Goal: Information Seeking & Learning: Learn about a topic

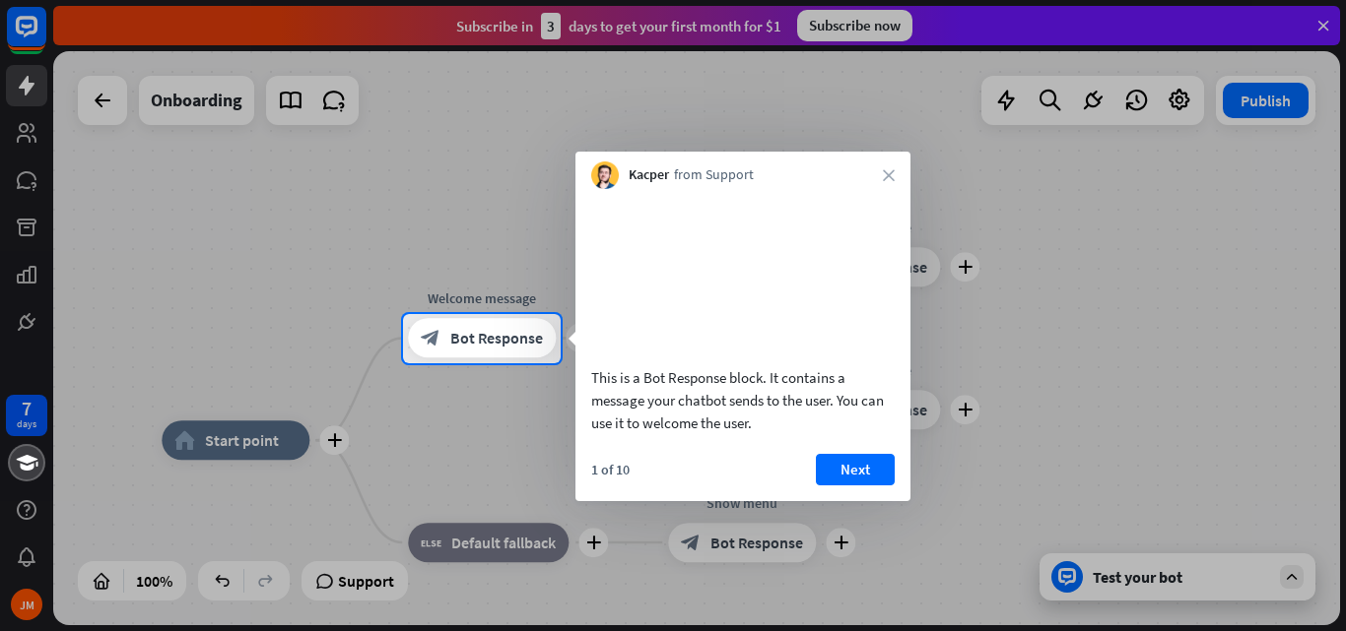
click at [860, 501] on div "1 of 10 Next" at bounding box center [742, 477] width 335 height 47
click at [853, 486] on button "Next" at bounding box center [855, 470] width 79 height 32
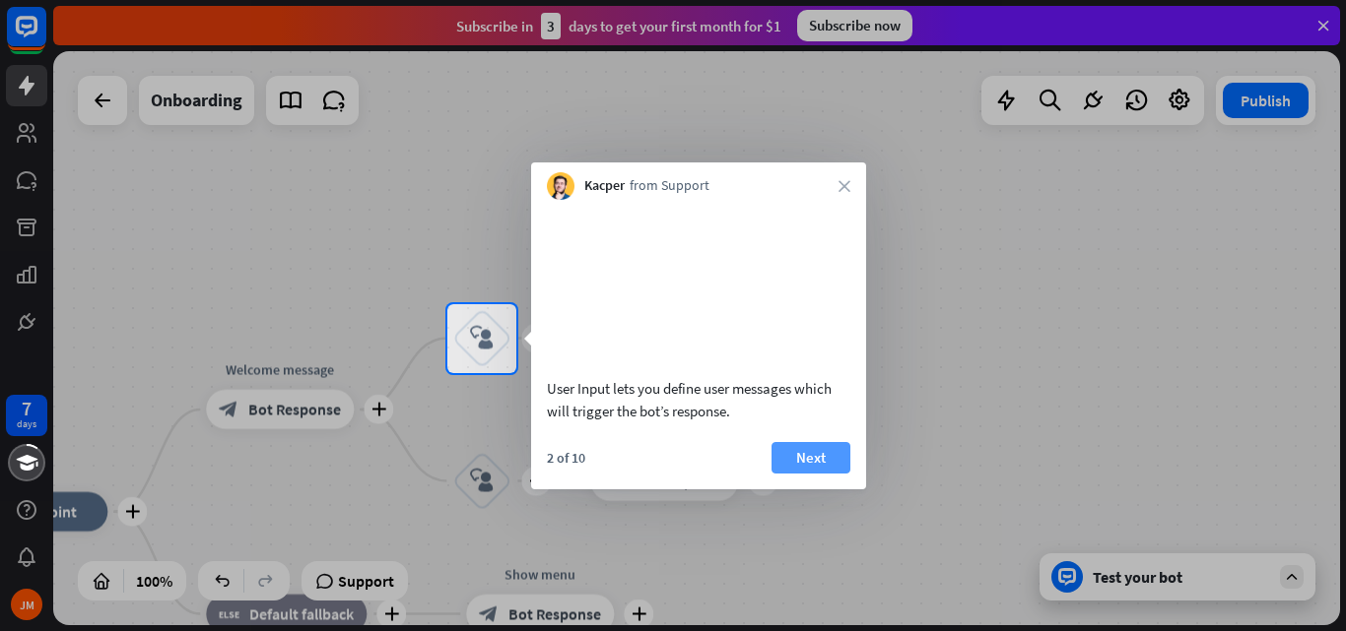
click at [831, 474] on button "Next" at bounding box center [810, 458] width 79 height 32
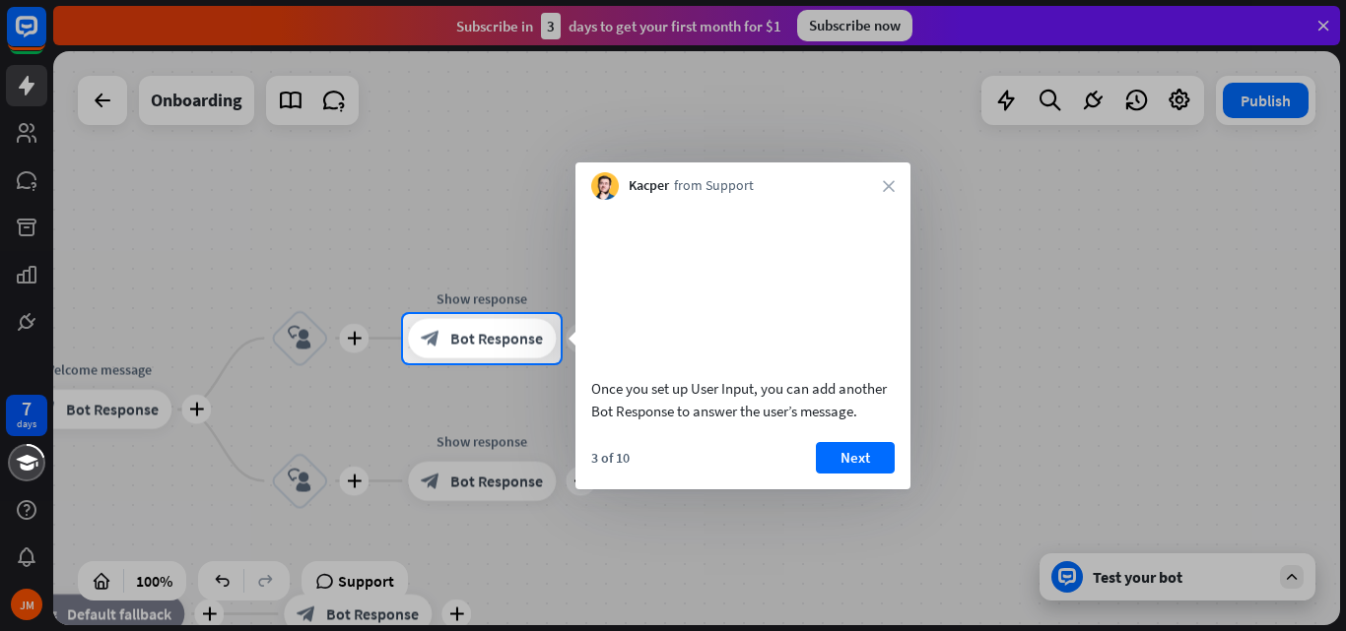
click at [831, 474] on button "Next" at bounding box center [855, 458] width 79 height 32
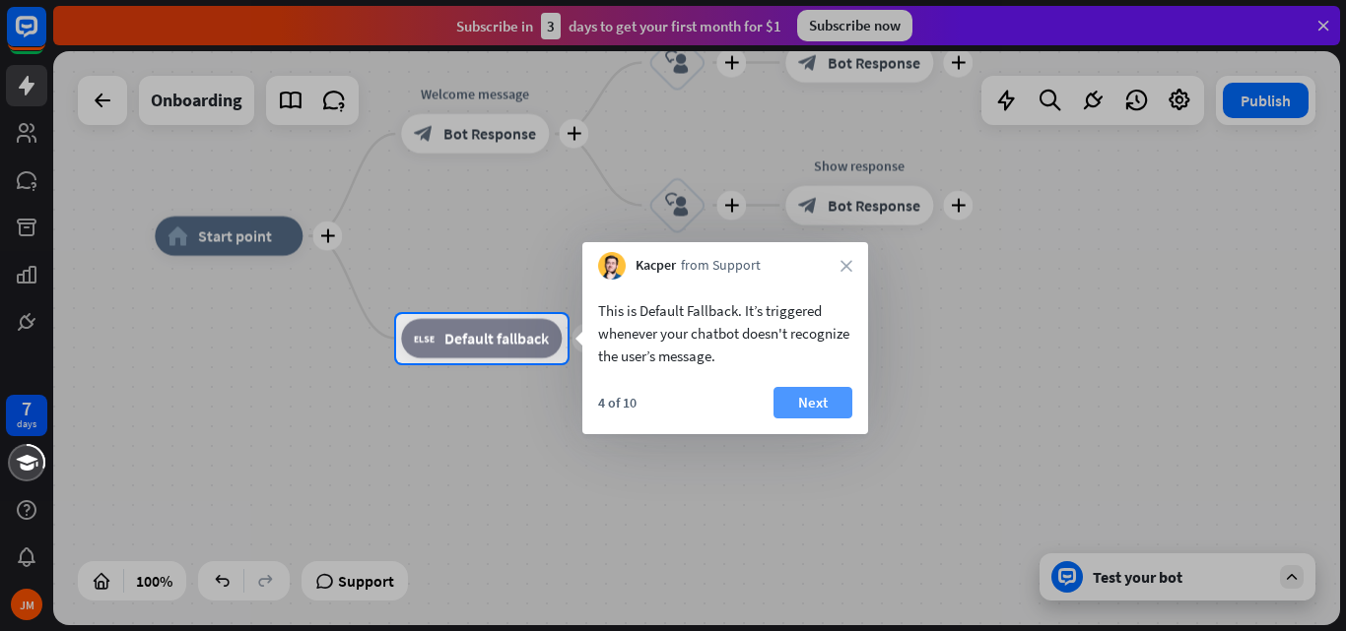
click at [791, 398] on button "Next" at bounding box center [812, 403] width 79 height 32
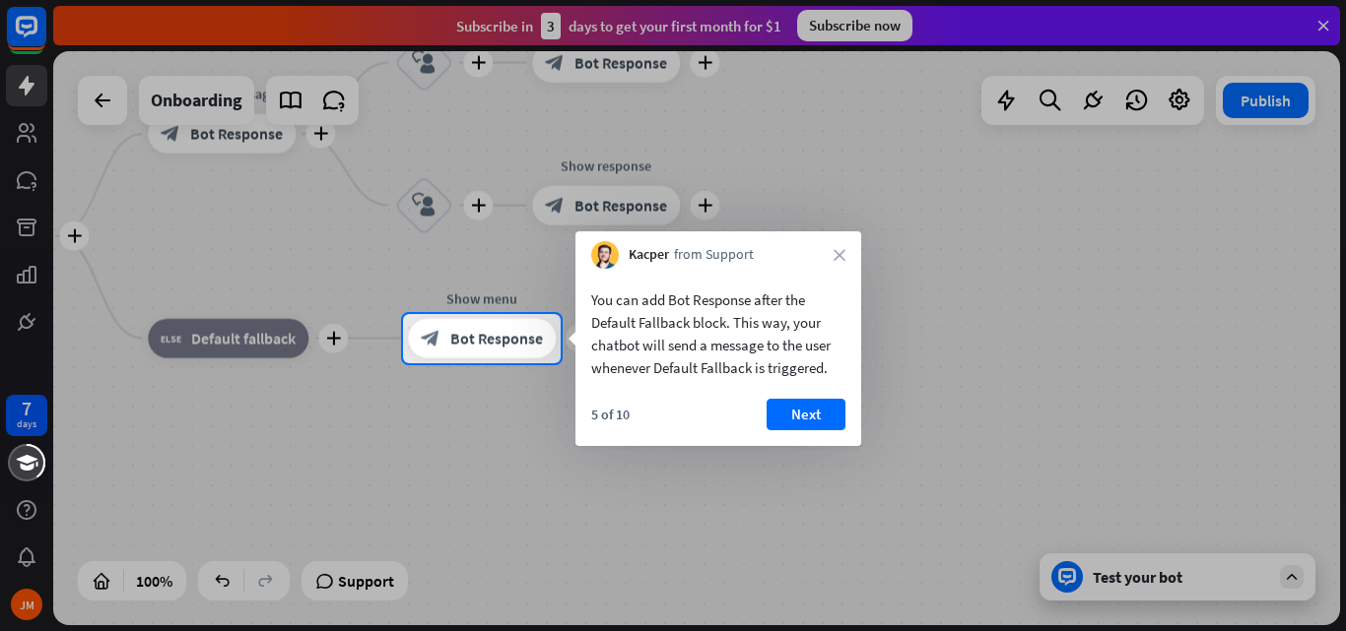
click at [791, 398] on div "You can add Bot Response after the Default Fallback block. This way, your chatb…" at bounding box center [718, 357] width 286 height 177
click at [797, 407] on button "Next" at bounding box center [805, 415] width 79 height 32
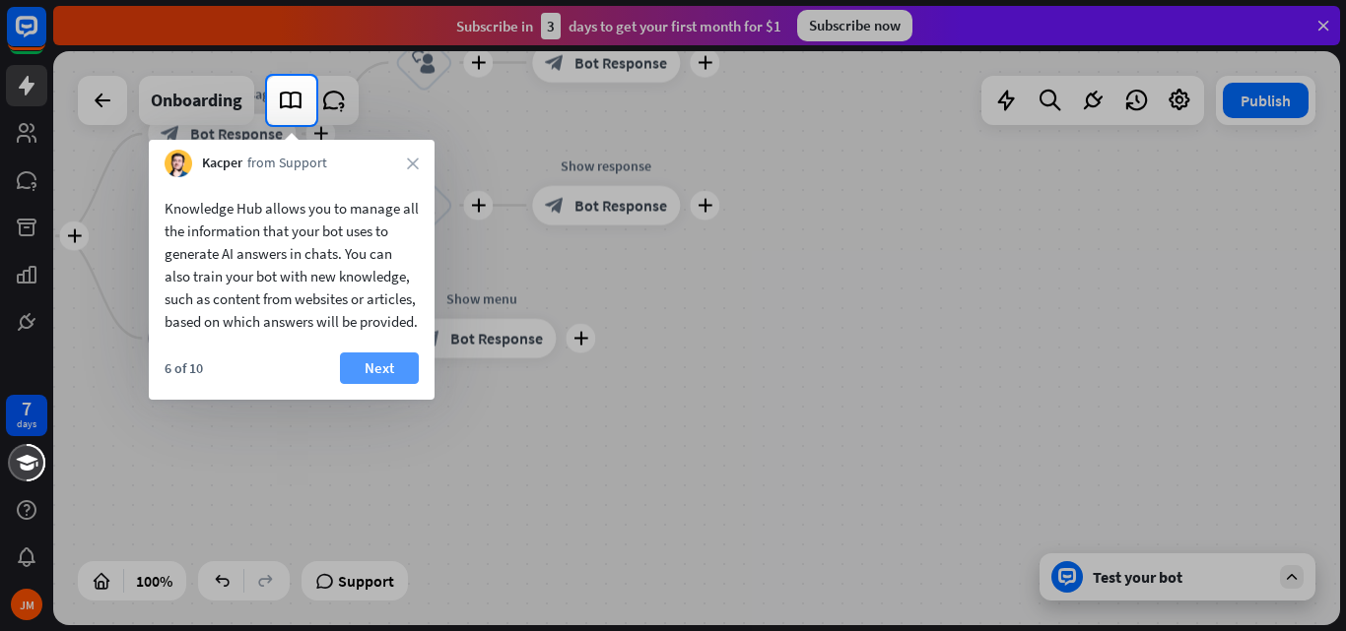
click at [373, 384] on button "Next" at bounding box center [379, 369] width 79 height 32
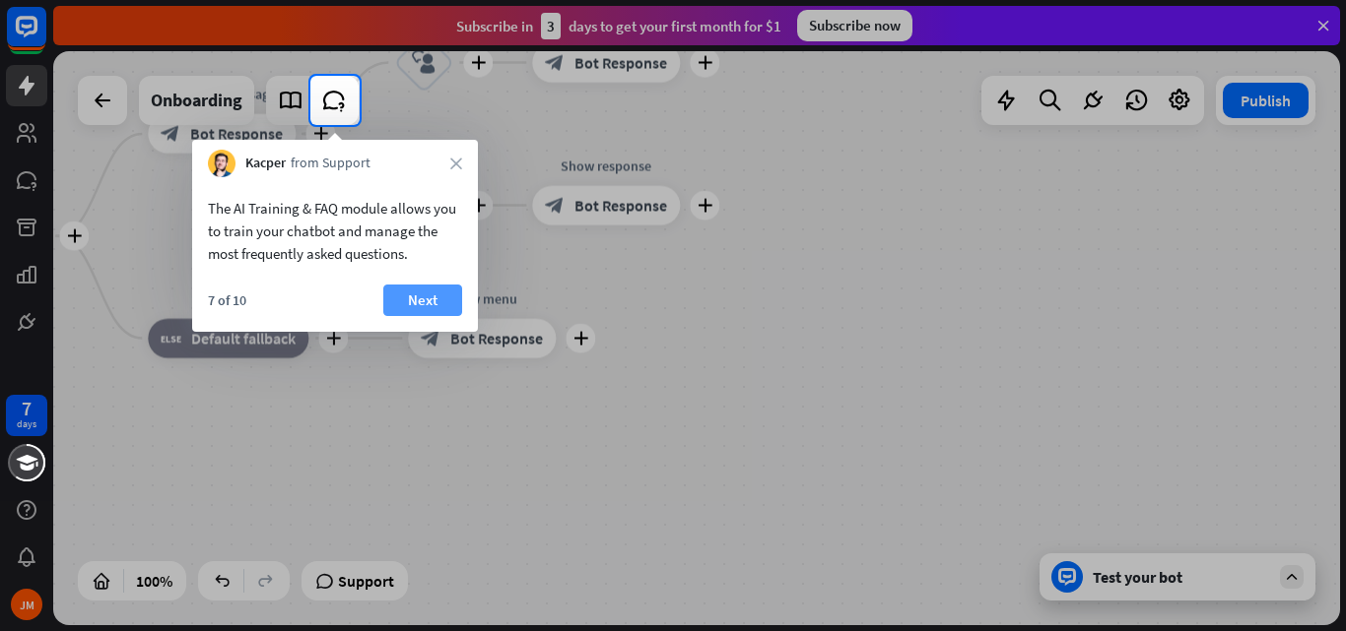
click at [403, 297] on button "Next" at bounding box center [422, 301] width 79 height 32
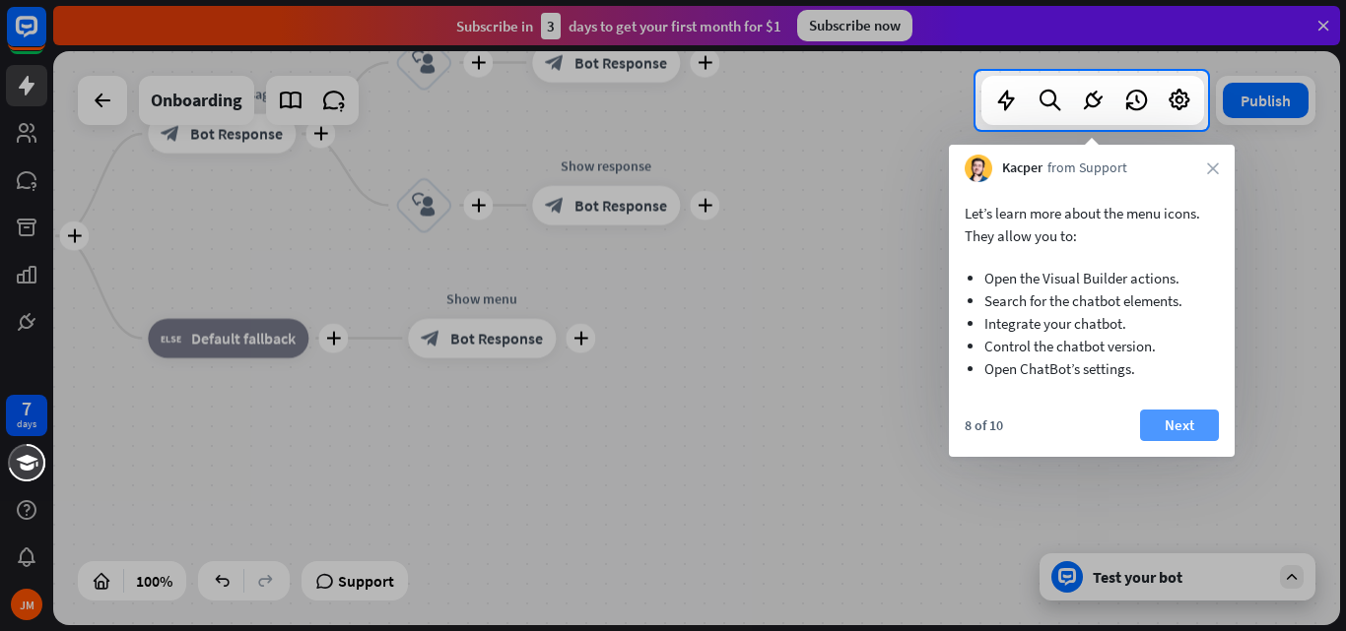
click at [1182, 440] on button "Next" at bounding box center [1179, 426] width 79 height 32
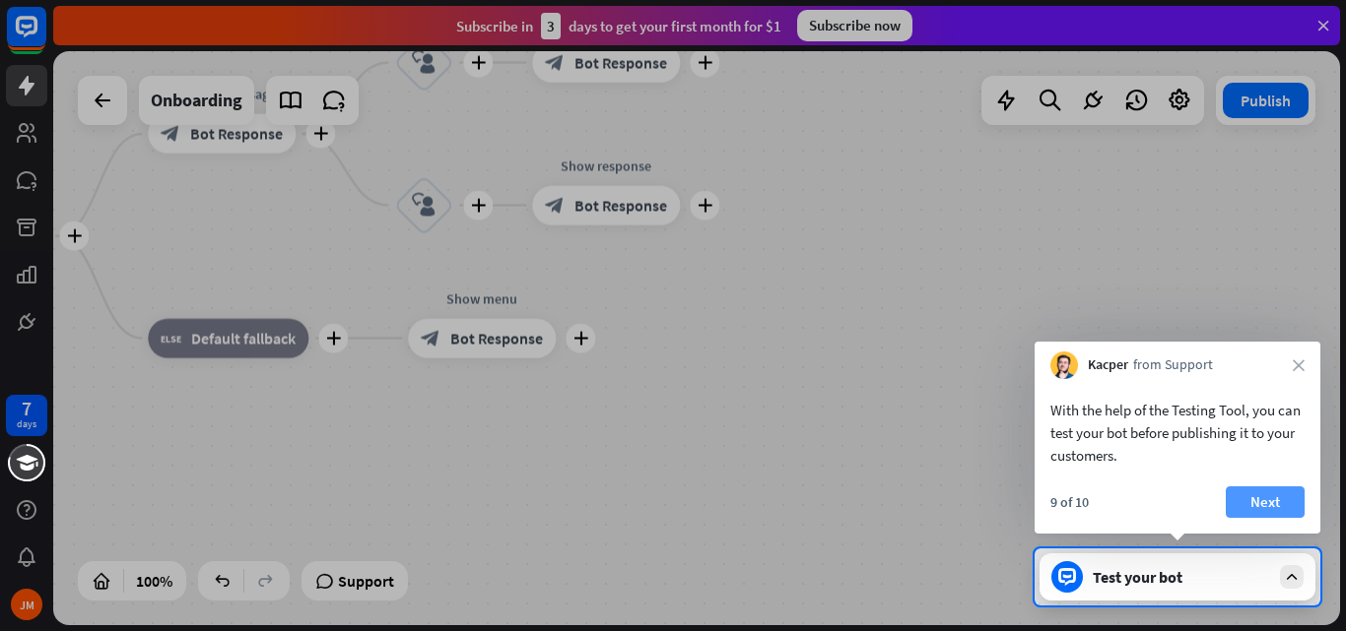
click at [1267, 498] on button "Next" at bounding box center [1264, 503] width 79 height 32
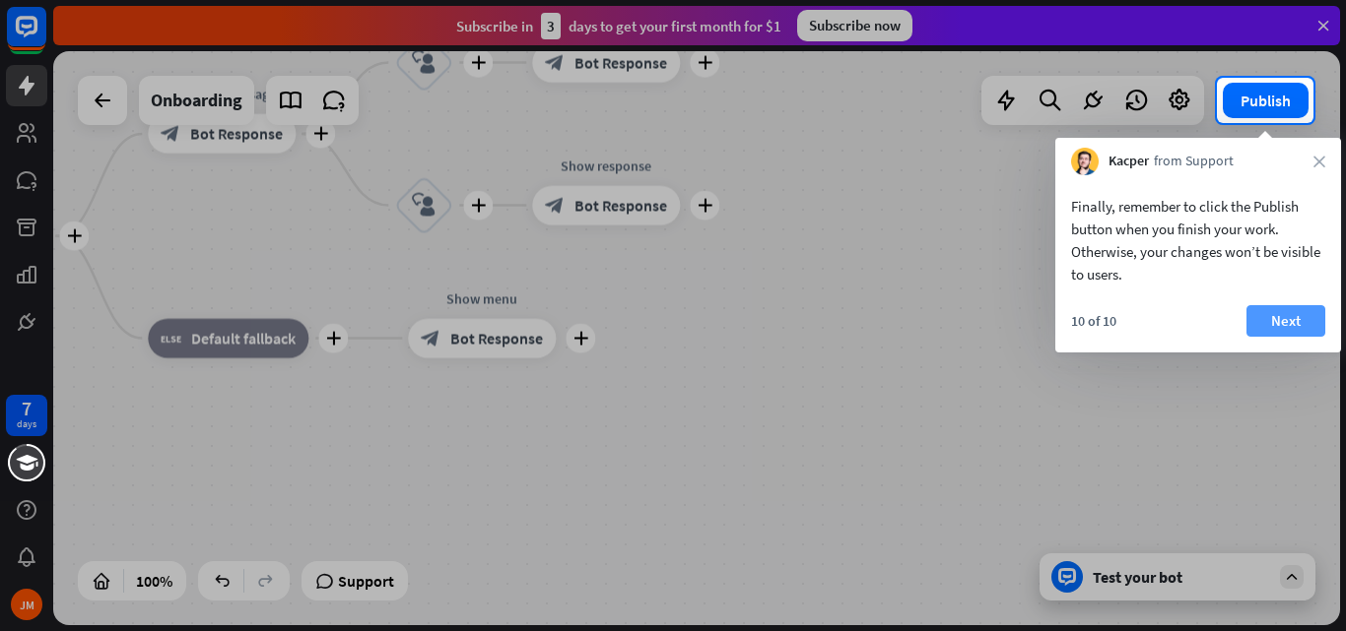
click at [1271, 326] on button "Next" at bounding box center [1285, 321] width 79 height 32
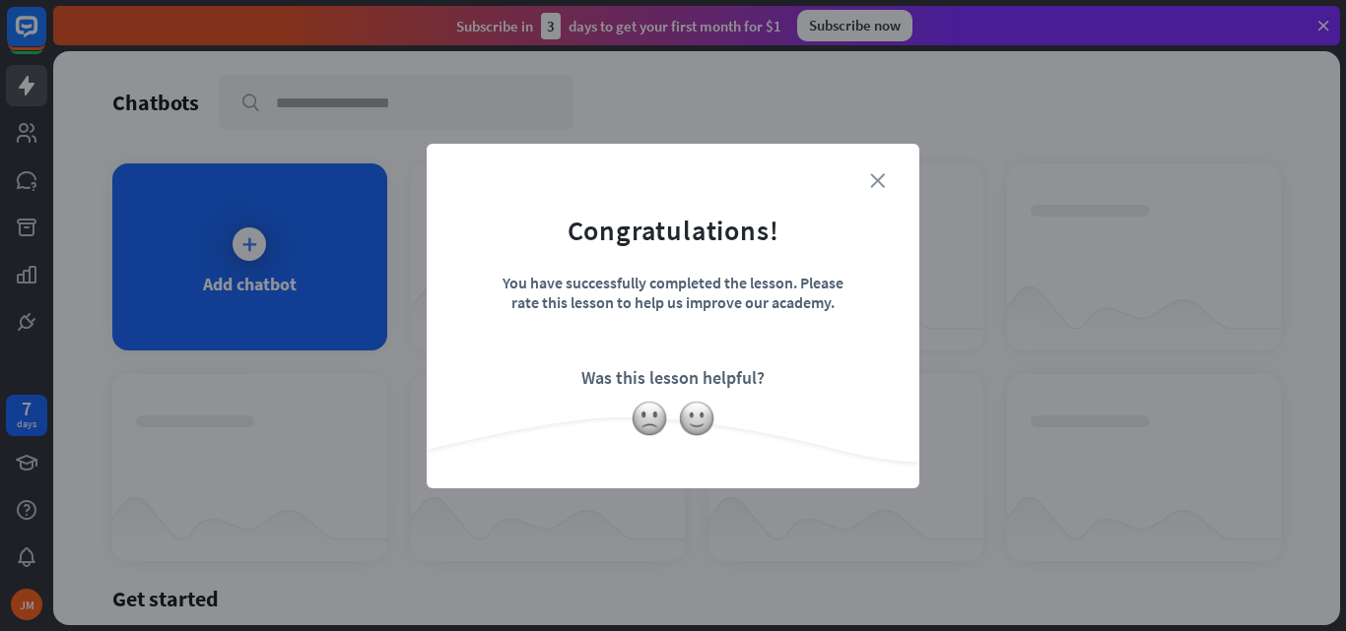
click at [880, 178] on icon "close" at bounding box center [877, 180] width 15 height 15
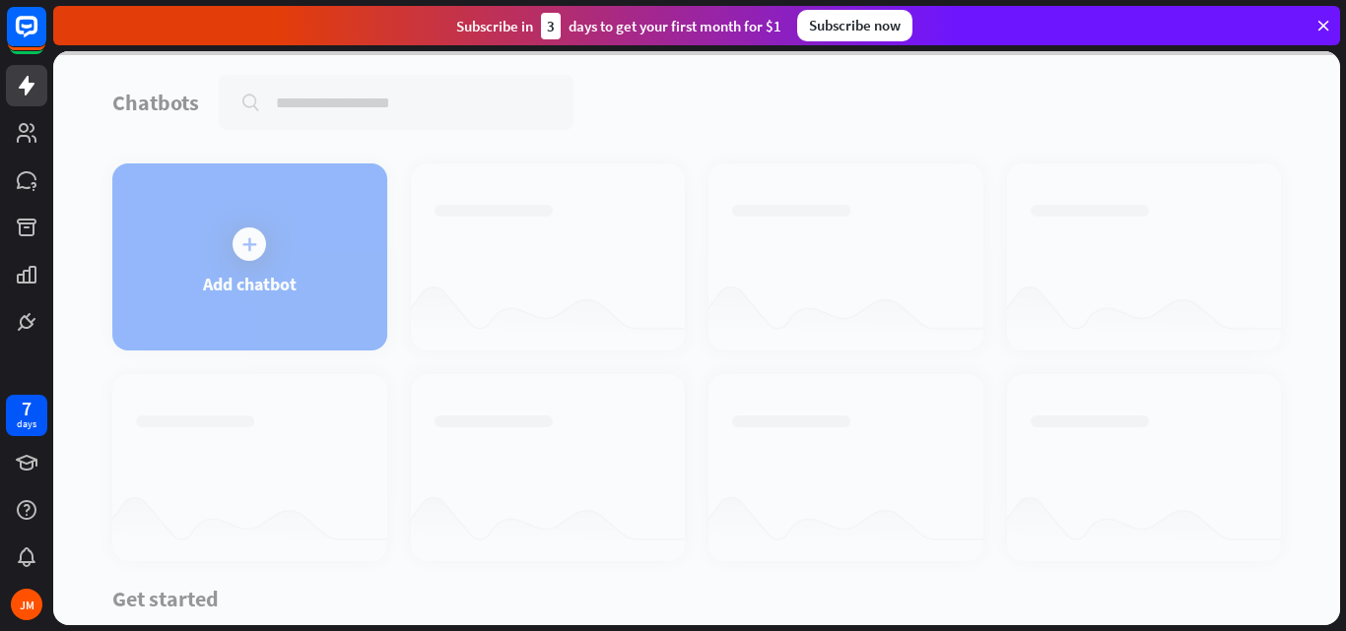
click at [880, 178] on div at bounding box center [696, 338] width 1286 height 574
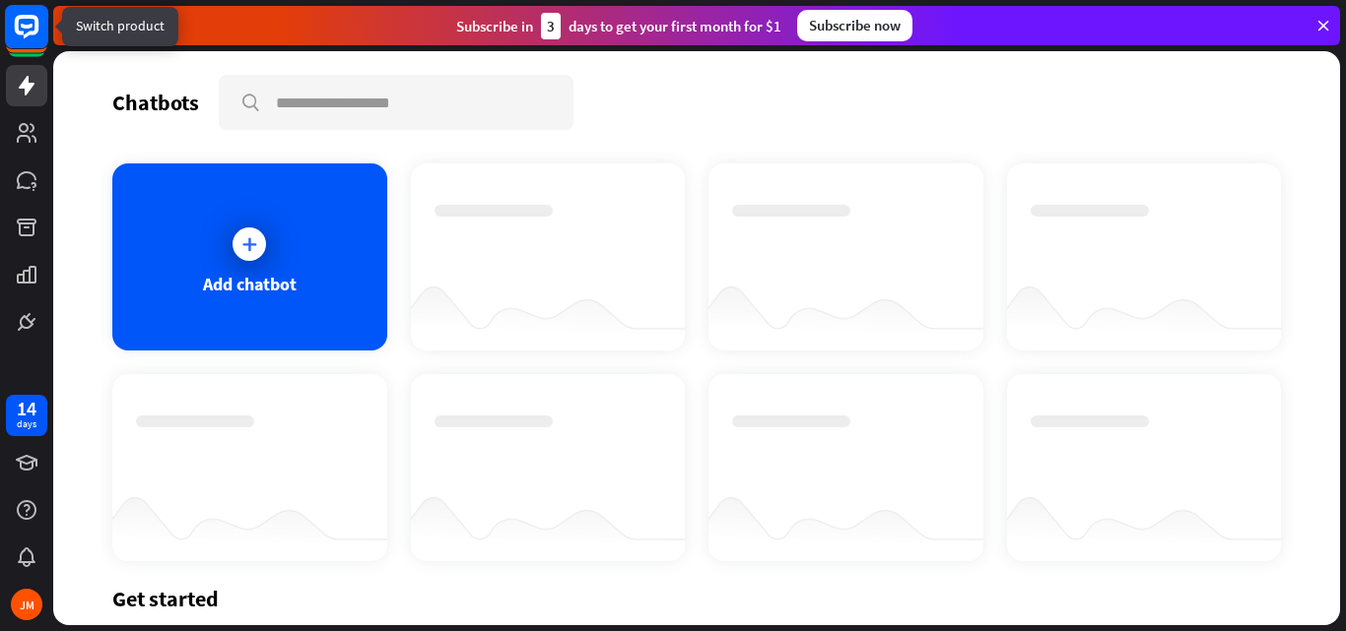
drag, startPoint x: 315, startPoint y: 109, endPoint x: 24, endPoint y: 17, distance: 305.9
click at [24, 17] on icon at bounding box center [27, 27] width 24 height 24
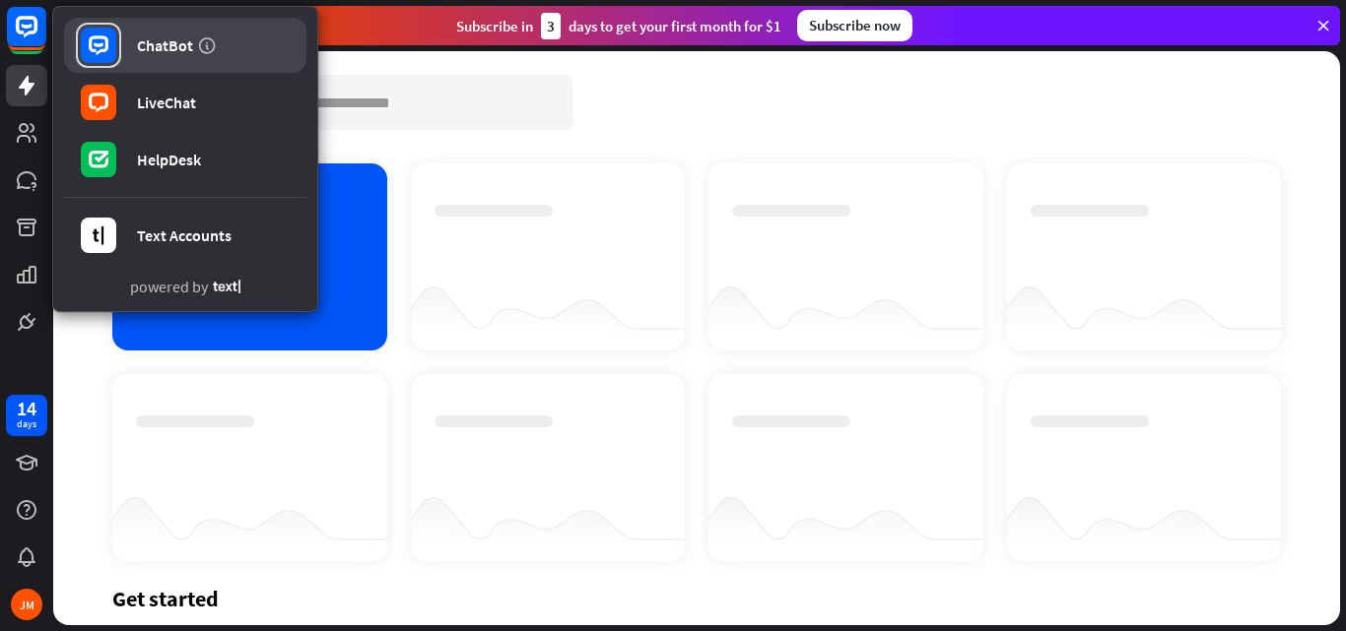
click at [146, 60] on link "ChatBot" at bounding box center [185, 45] width 242 height 55
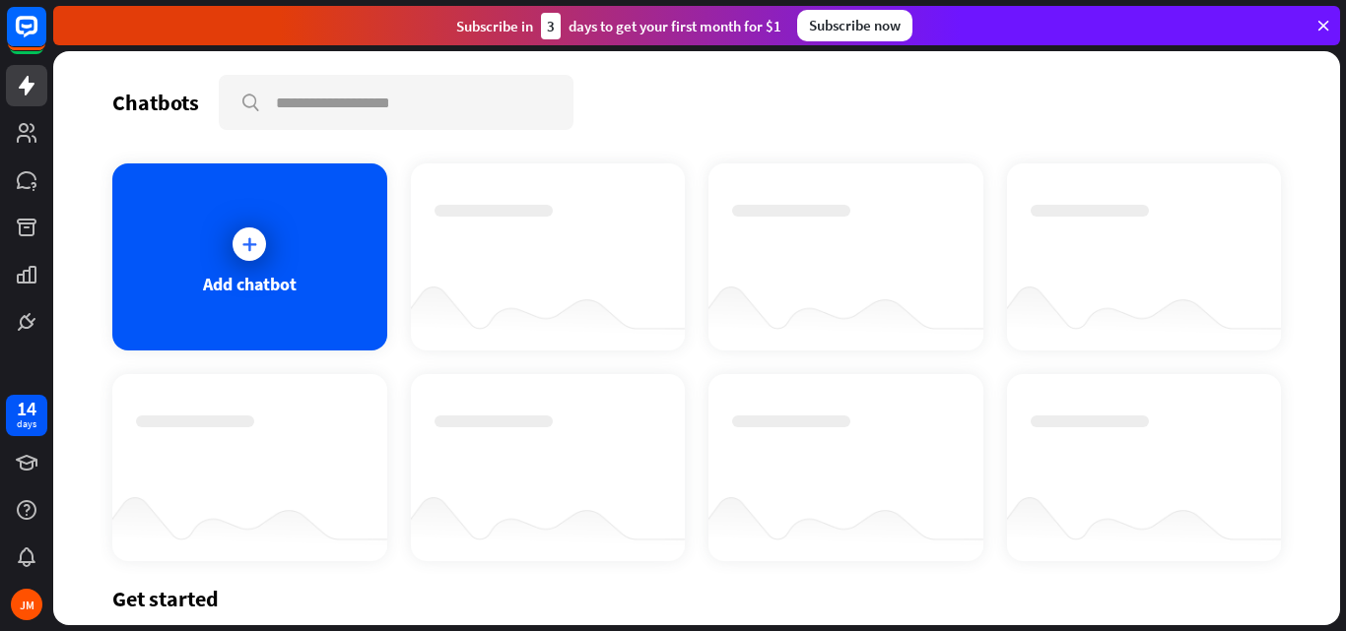
click at [300, 251] on div "Add chatbot" at bounding box center [249, 257] width 275 height 187
drag, startPoint x: 414, startPoint y: 120, endPoint x: 29, endPoint y: 169, distance: 388.3
click at [29, 169] on div at bounding box center [27, 180] width 24 height 24
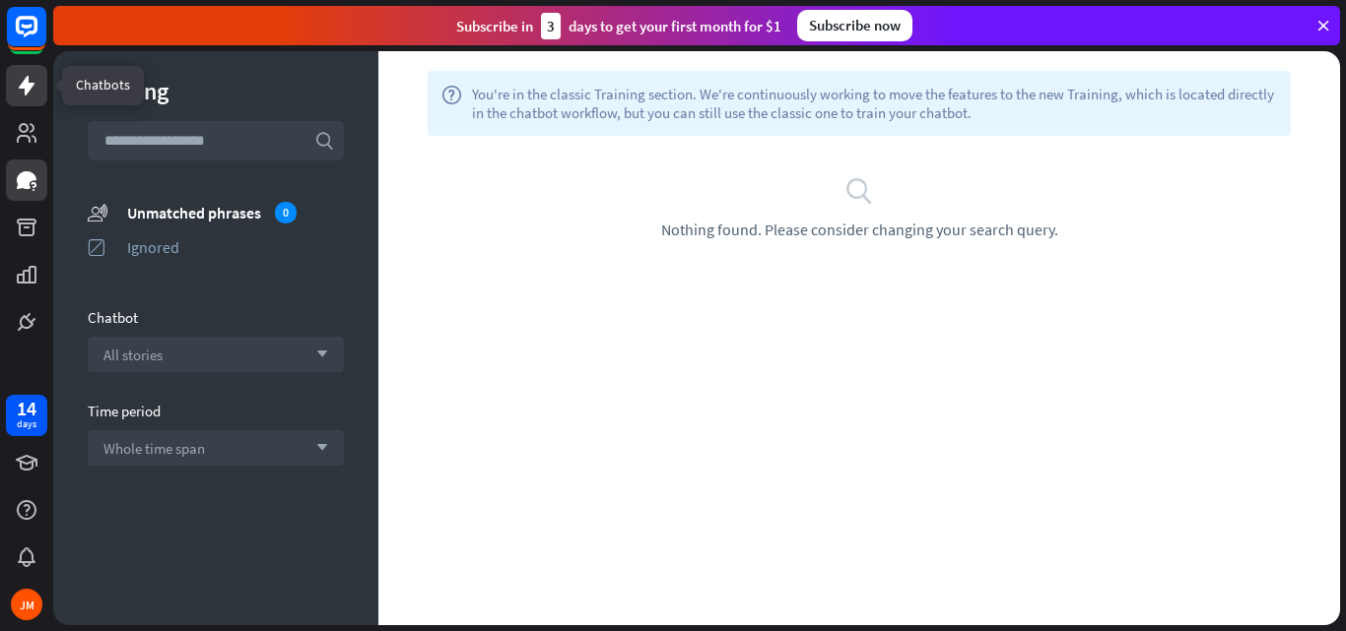
click at [26, 96] on icon at bounding box center [27, 86] width 16 height 20
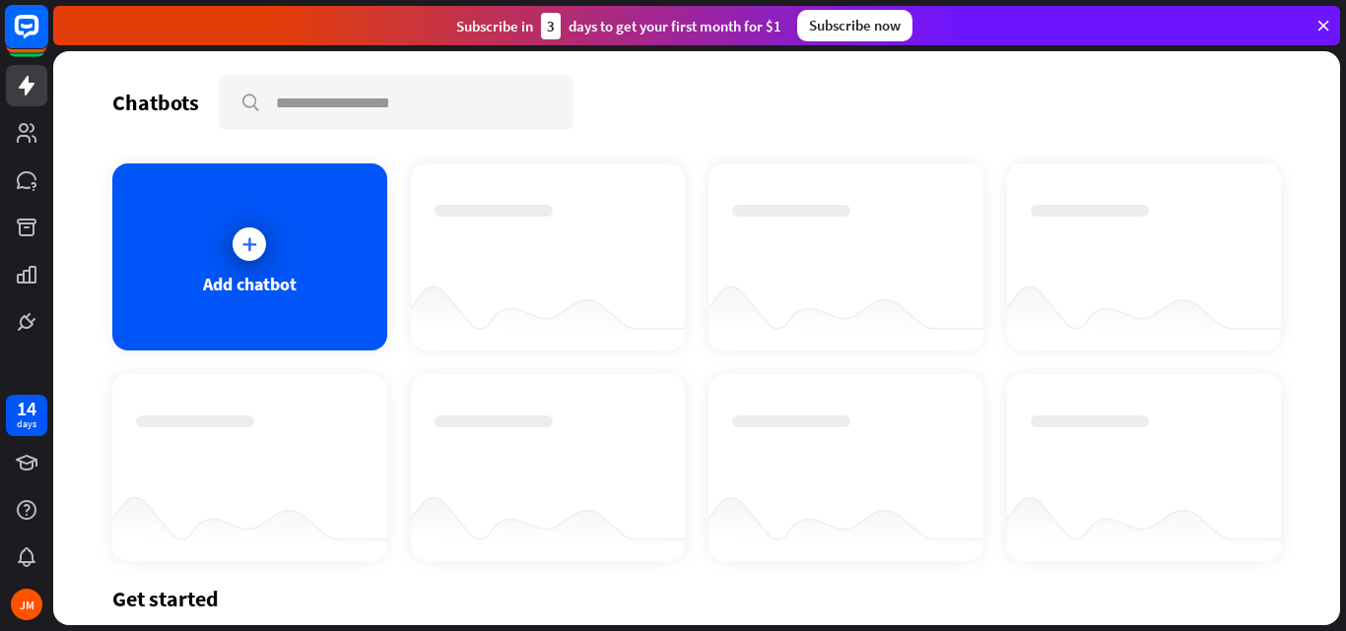
click at [21, 30] on rect at bounding box center [26, 26] width 43 height 43
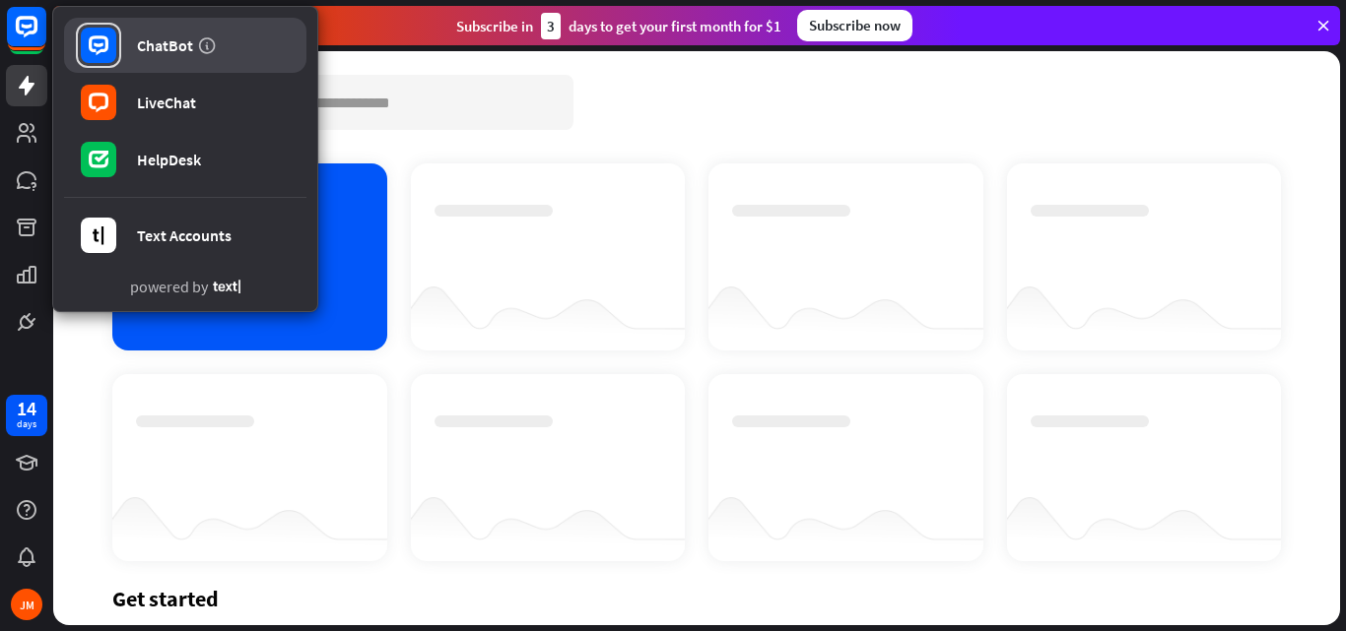
click at [144, 36] on div "ChatBot" at bounding box center [165, 45] width 56 height 20
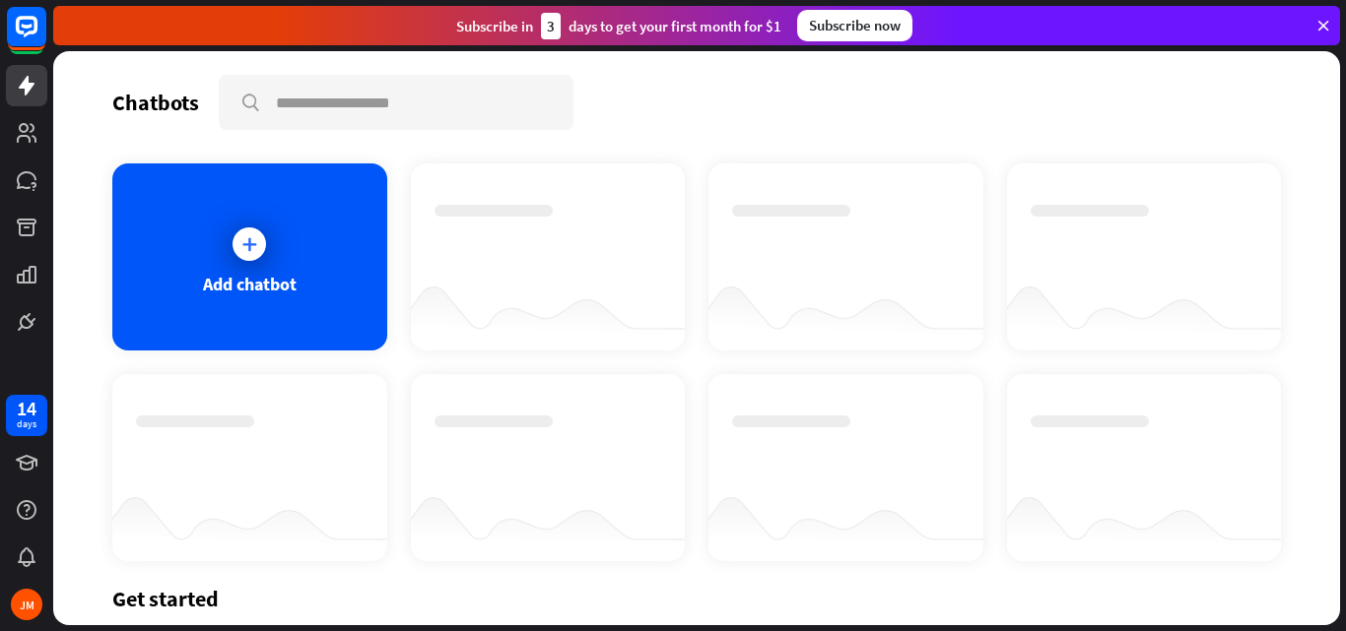
click at [144, 36] on div "ChatBot" at bounding box center [124, 39] width 47 height 17
click at [262, 291] on div "Add chatbot" at bounding box center [250, 284] width 94 height 23
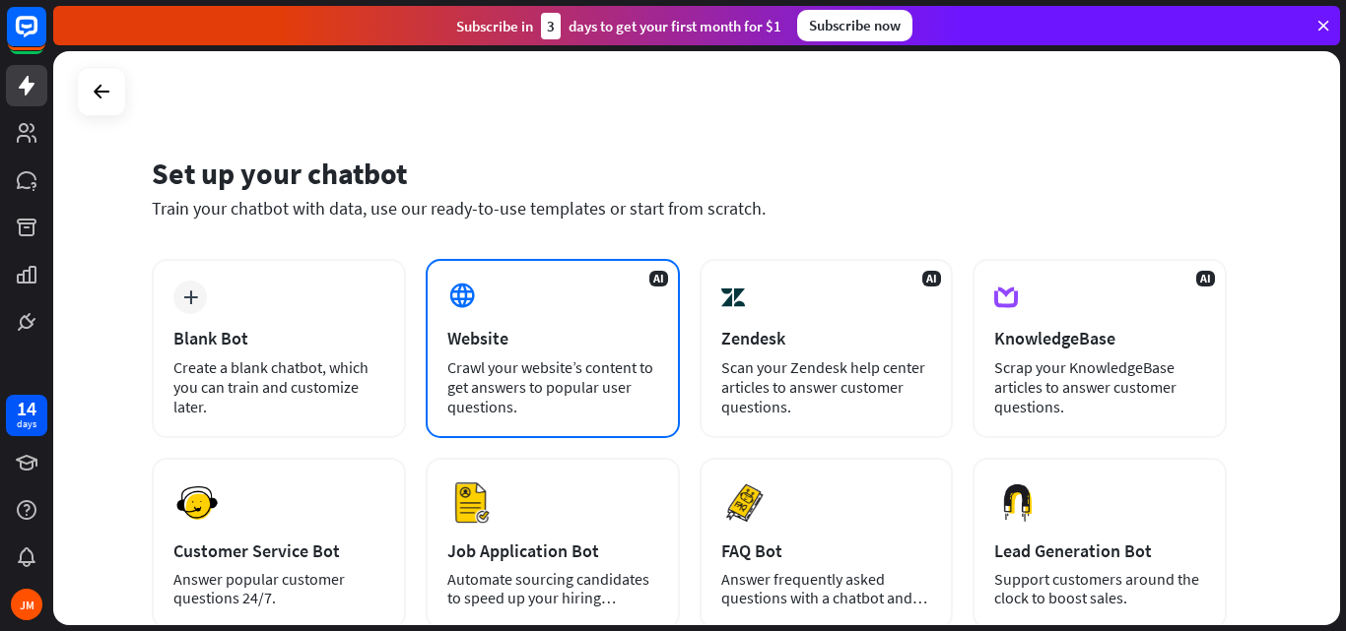
click at [560, 380] on div "Crawl your website’s content to get answers to popular user questions." at bounding box center [552, 387] width 211 height 59
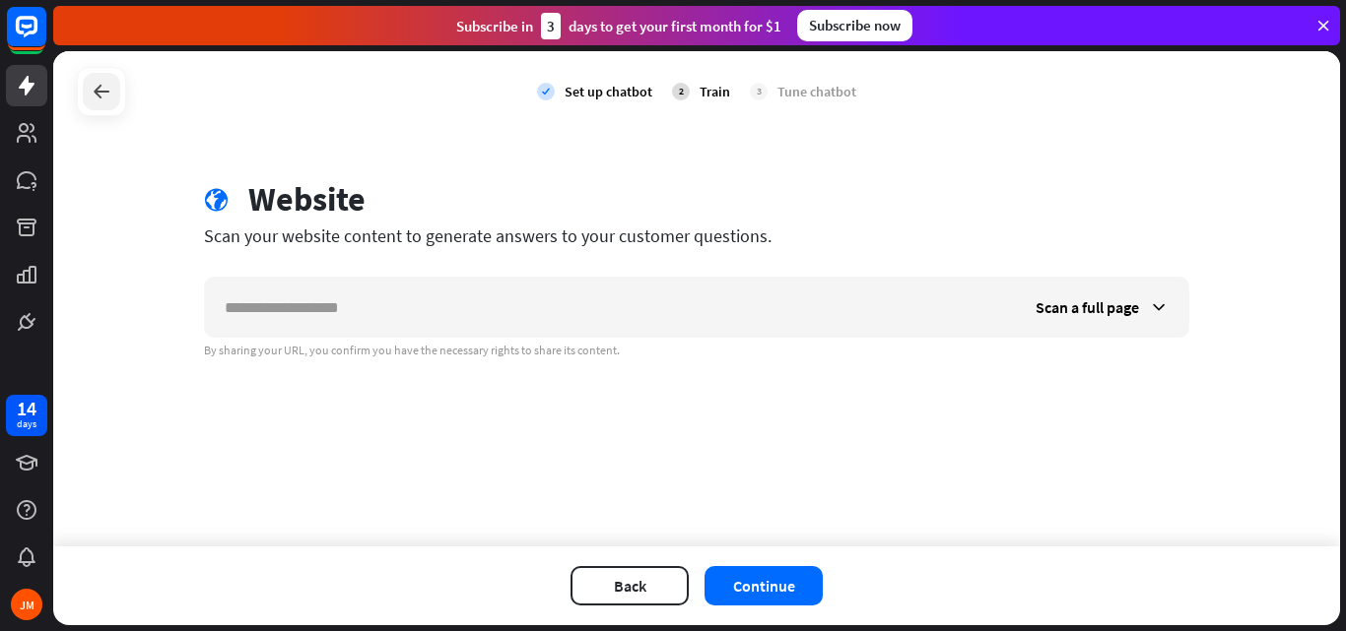
click at [95, 104] on div at bounding box center [101, 91] width 37 height 37
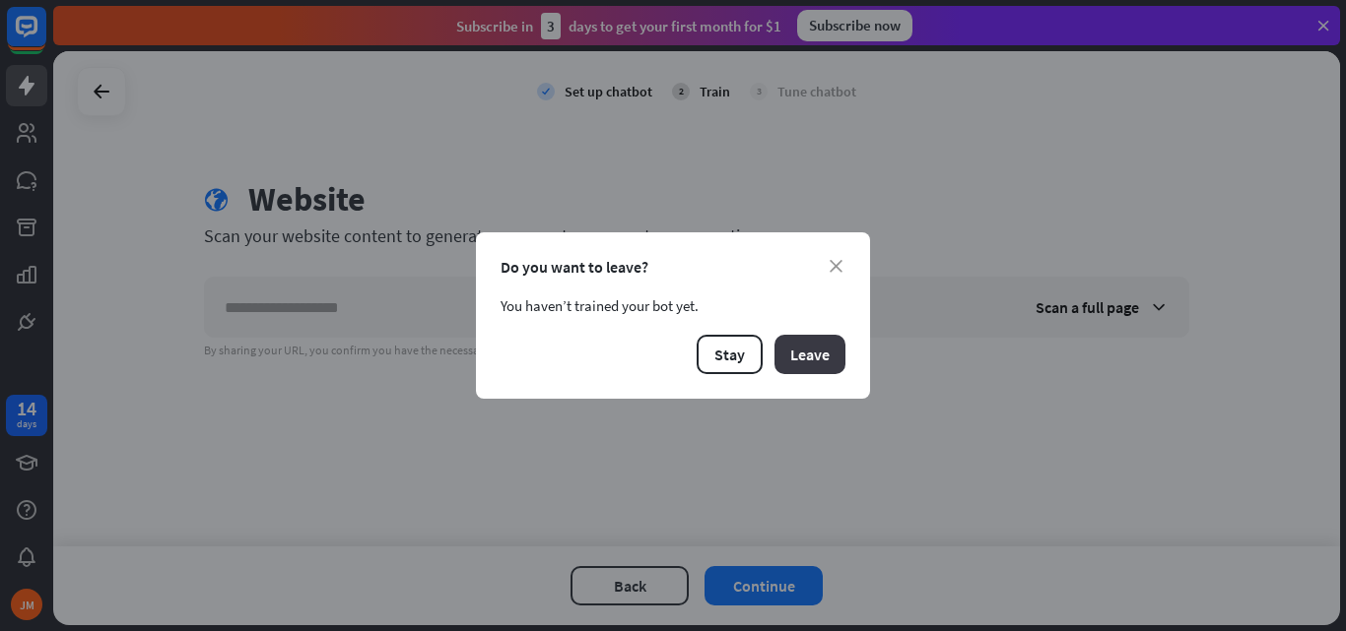
click at [810, 359] on button "Leave" at bounding box center [809, 354] width 71 height 39
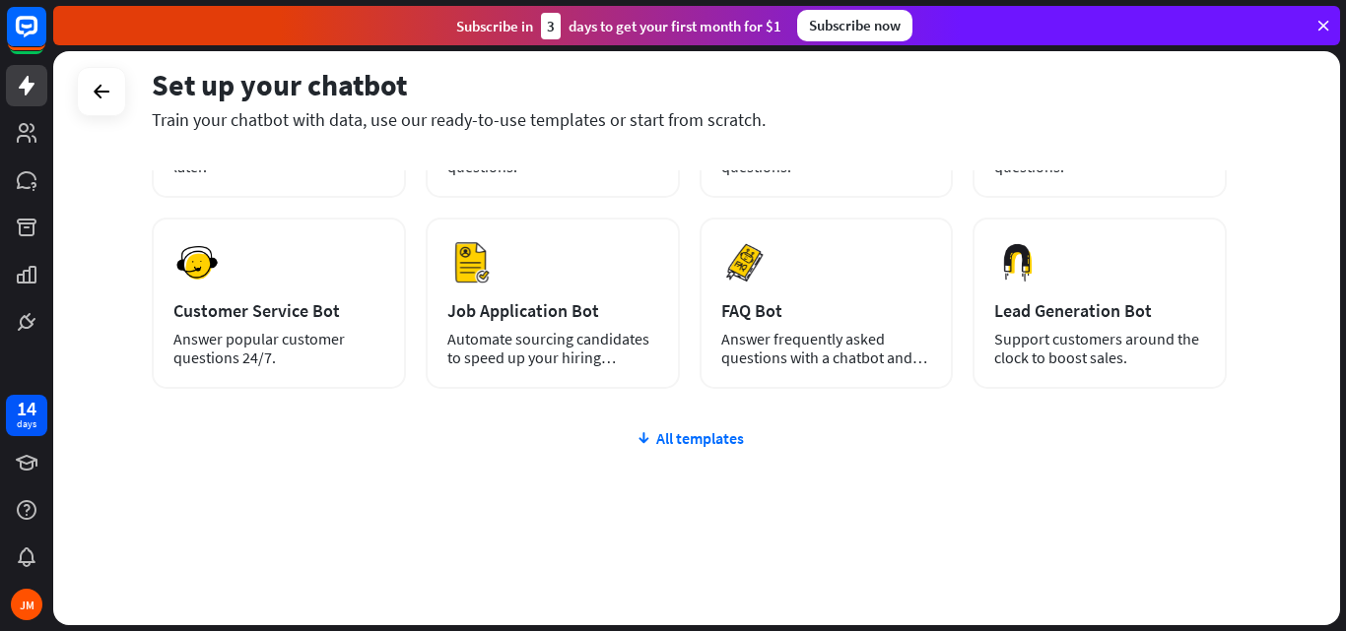
scroll to position [134, 0]
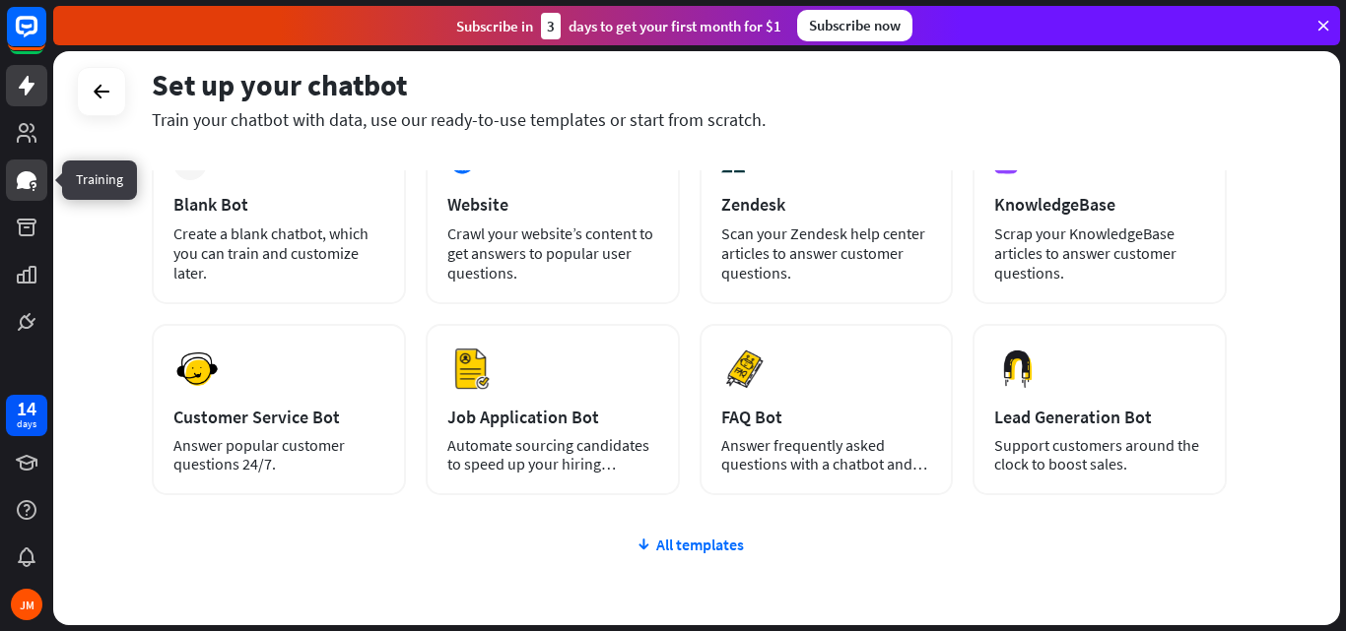
click at [34, 169] on icon at bounding box center [27, 180] width 24 height 24
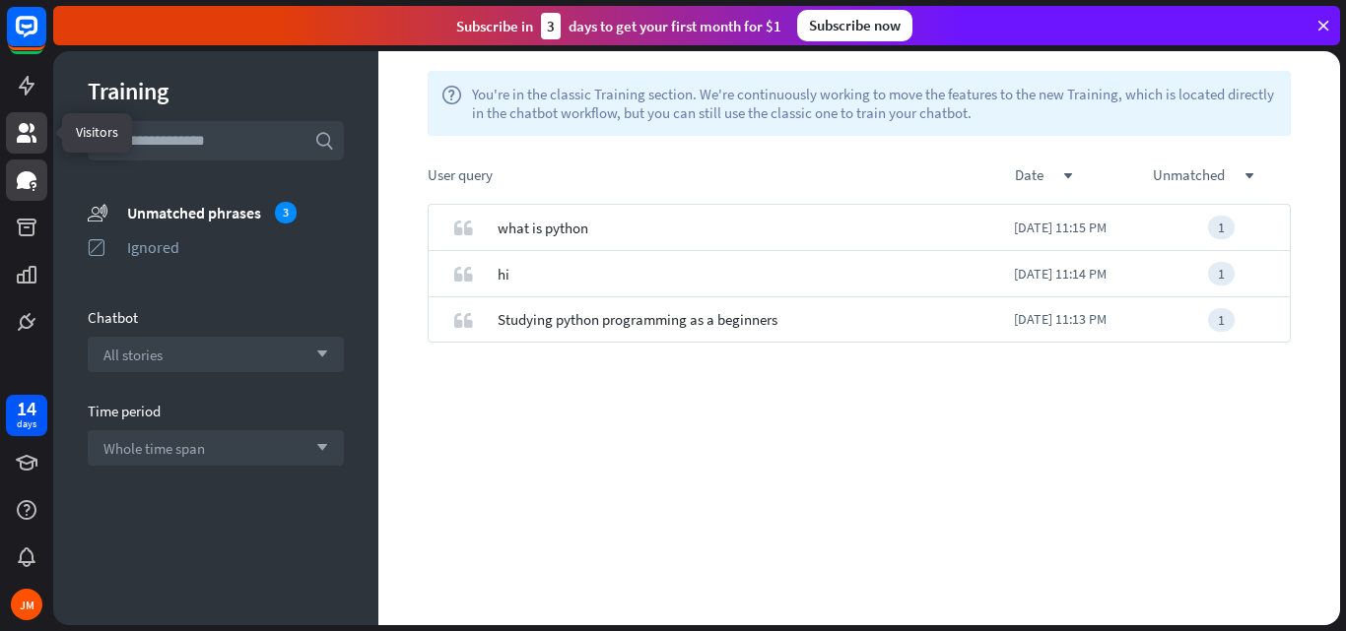
click at [19, 132] on icon at bounding box center [27, 133] width 24 height 24
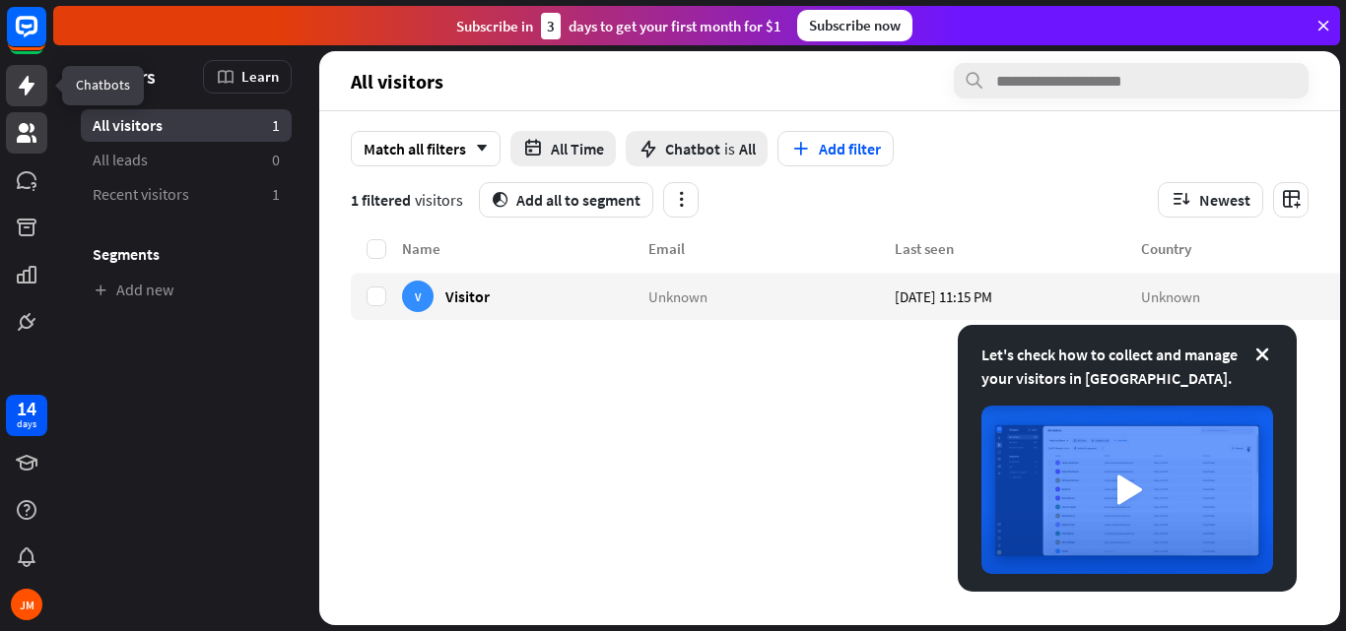
click at [24, 71] on link at bounding box center [26, 85] width 41 height 41
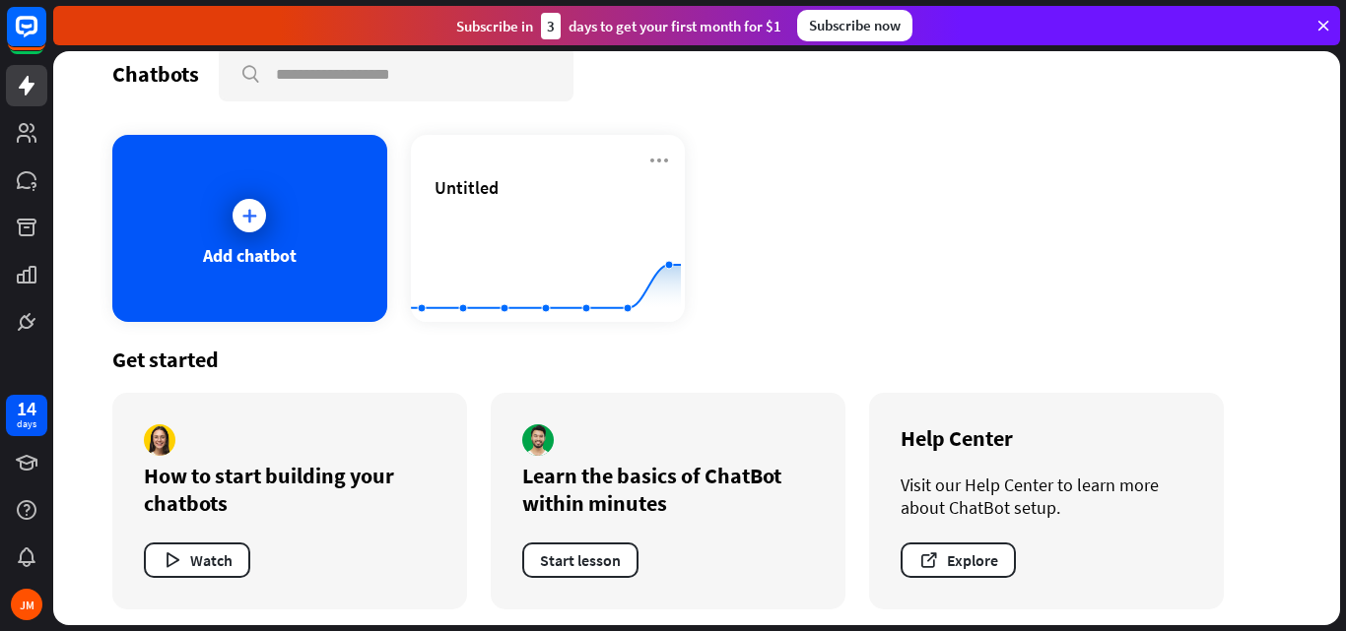
scroll to position [36, 0]
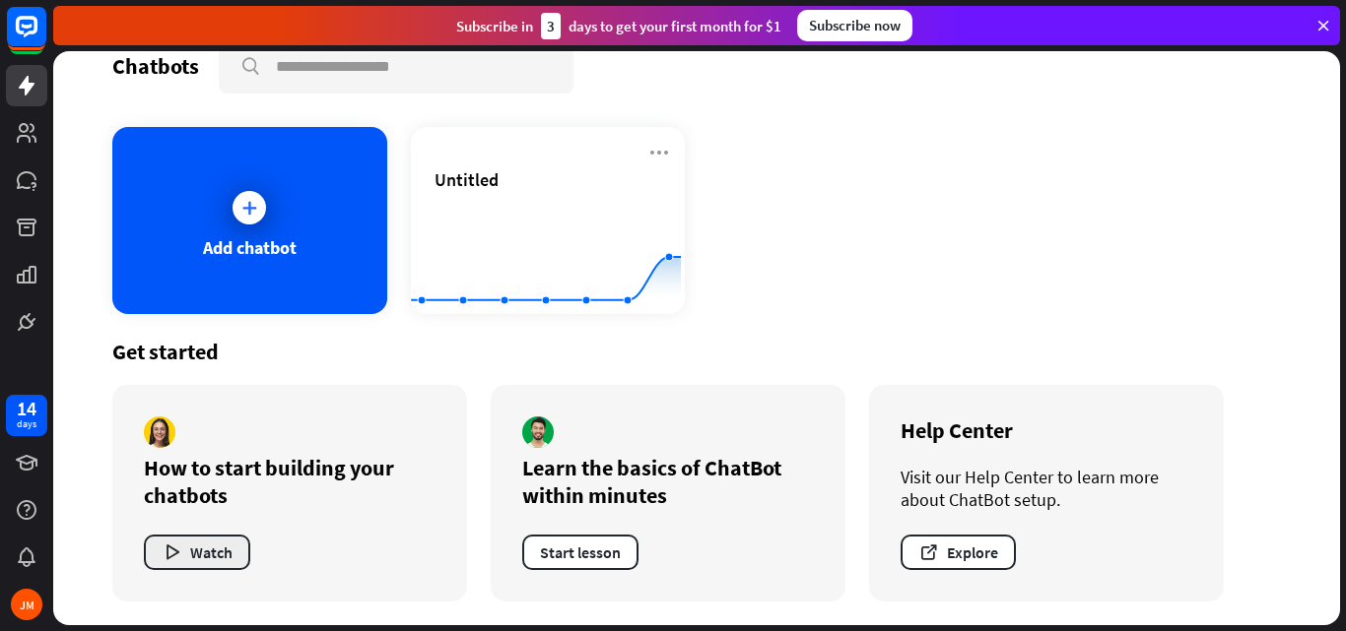
click at [186, 548] on button "Watch" at bounding box center [197, 552] width 106 height 35
